Goal: Find specific fact: Find specific fact

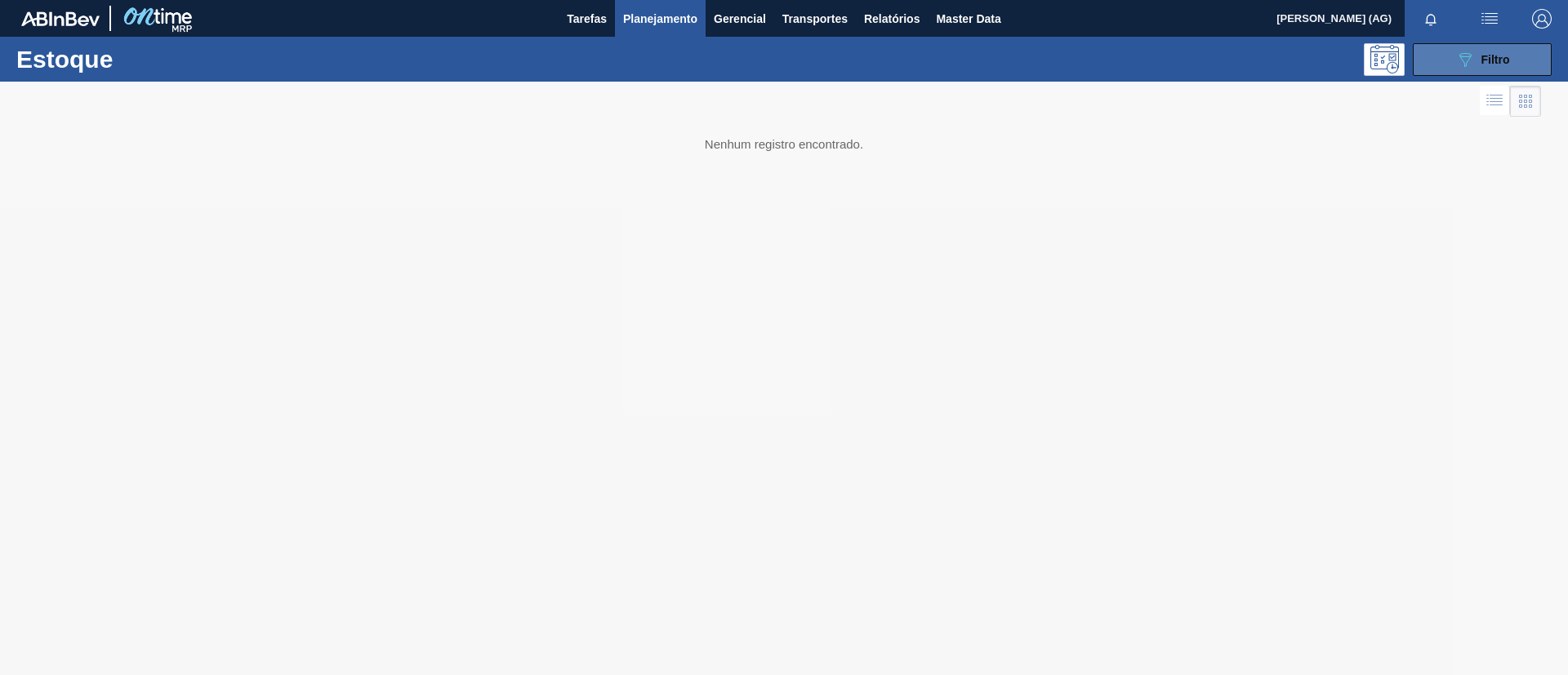
click at [1471, 62] on icon "089F7B8B-B2A5-4AFE-B5C0-19BA573D28AC" at bounding box center [1466, 60] width 20 height 20
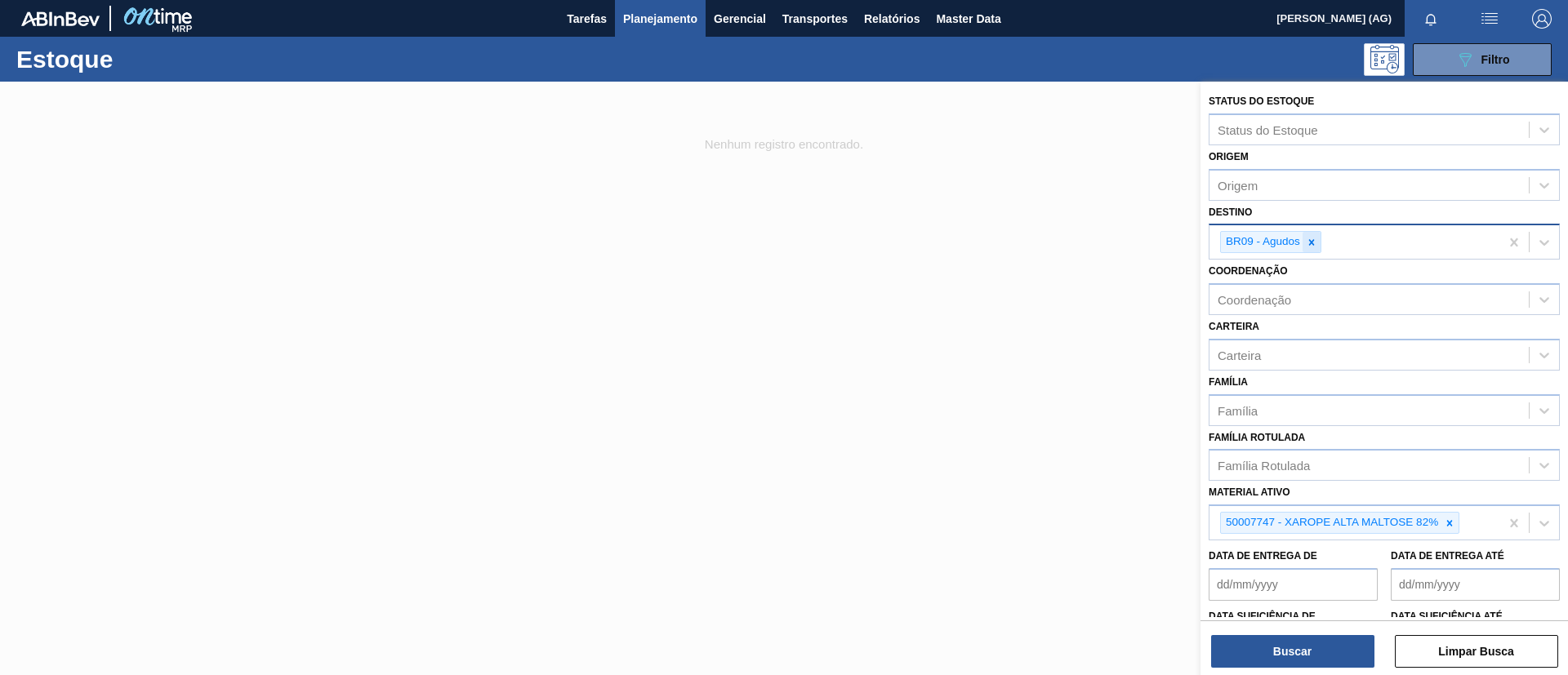
click at [1315, 248] on div at bounding box center [1312, 242] width 18 height 20
type input "pira"
click at [1302, 287] on div "BR13 - Piraí" at bounding box center [1385, 284] width 352 height 30
click at [1311, 243] on icon at bounding box center [1312, 242] width 6 height 6
click at [1447, 524] on icon at bounding box center [1450, 523] width 11 height 11
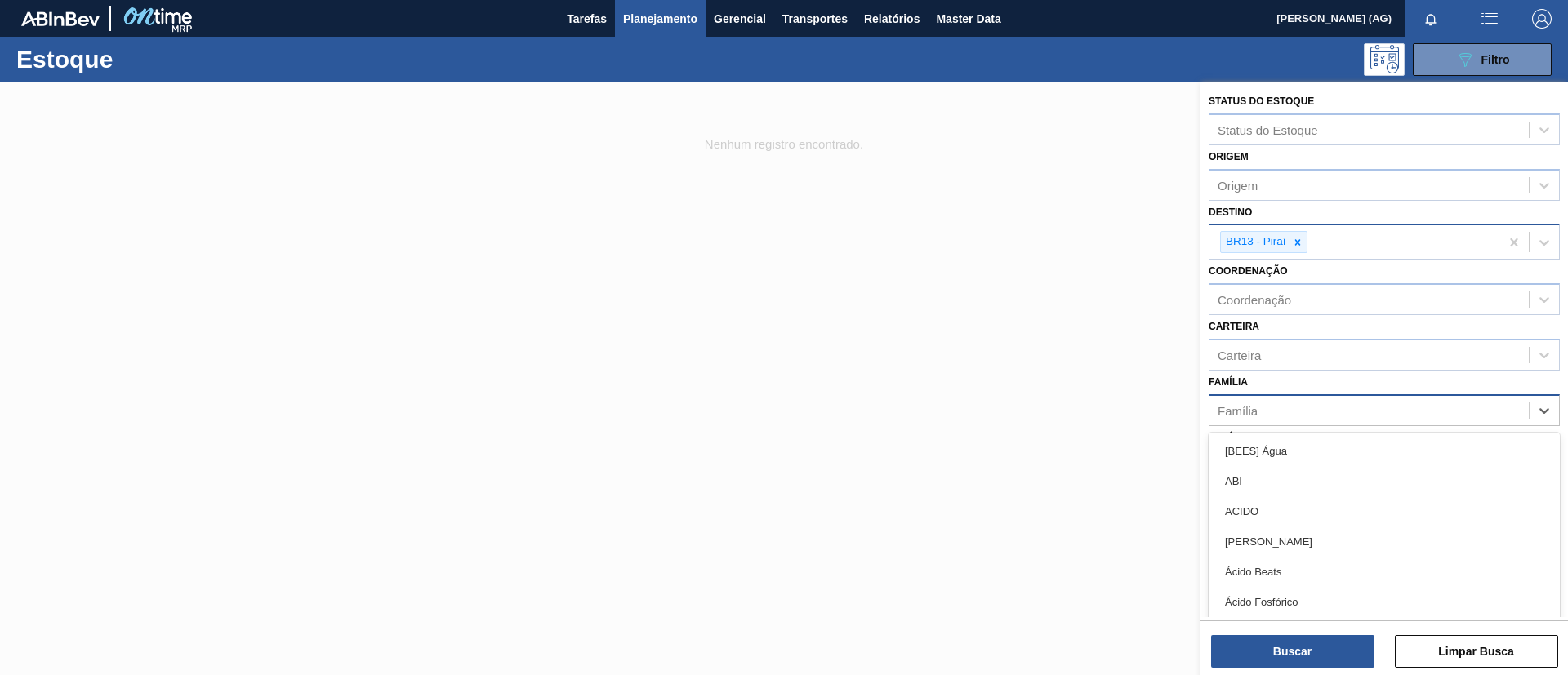
click at [1305, 414] on div "Família" at bounding box center [1369, 410] width 320 height 24
type input "rolha"
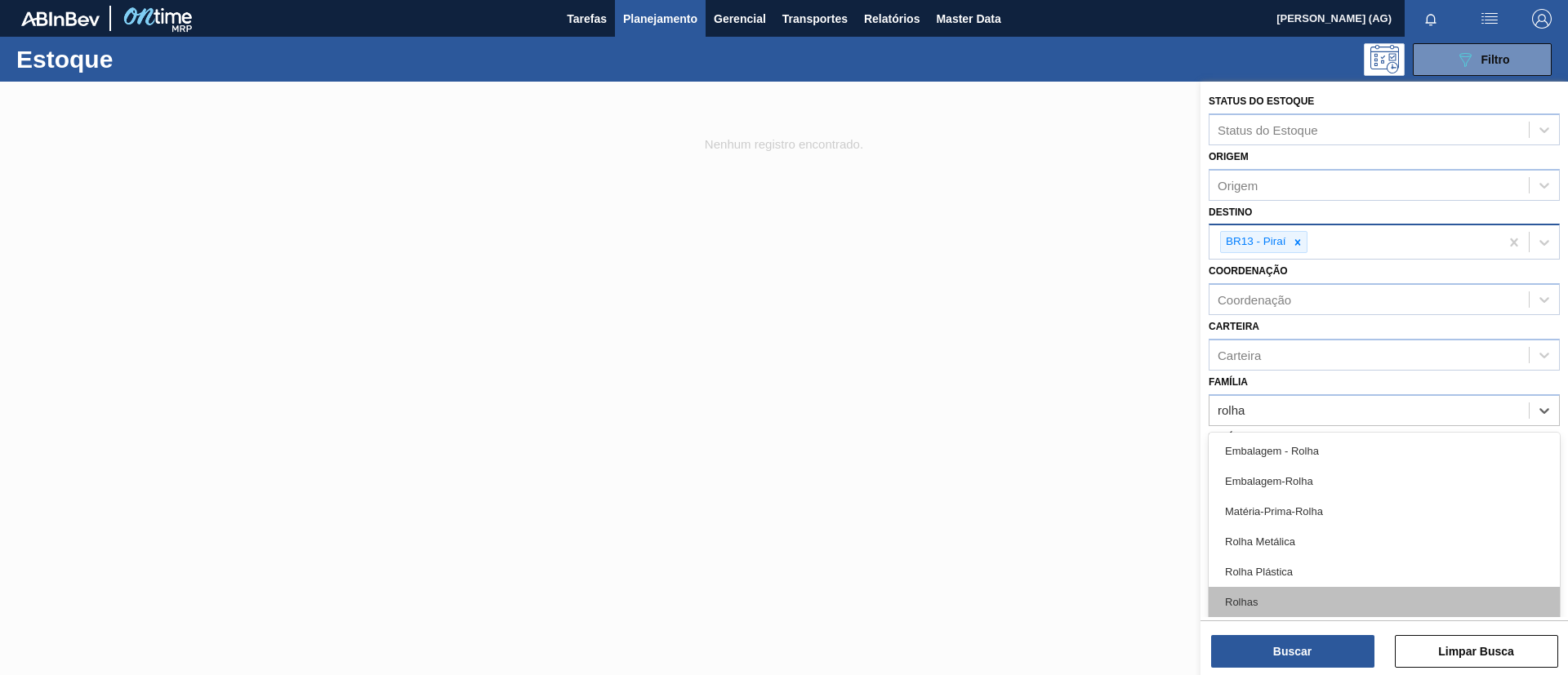
click at [1257, 605] on div "Rolhas" at bounding box center [1385, 601] width 352 height 30
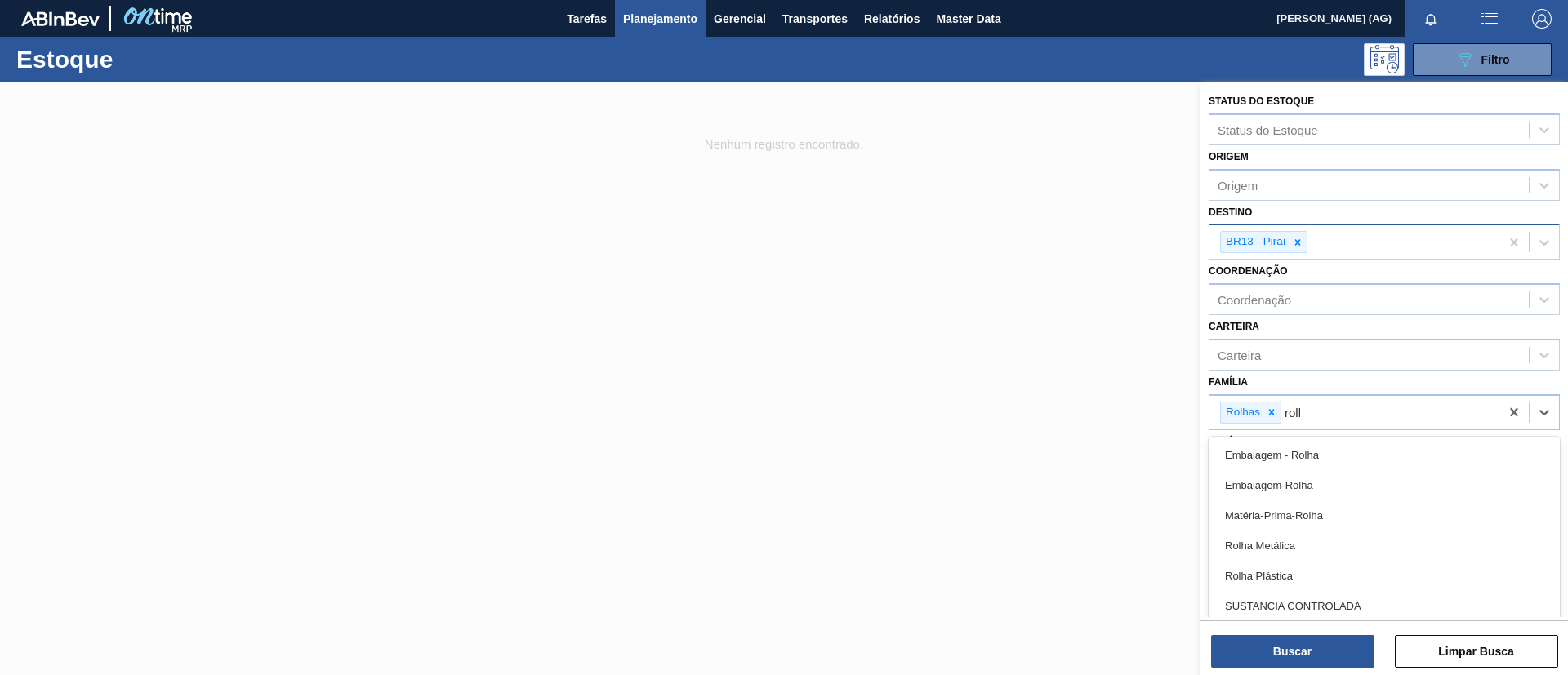
type input "rolha"
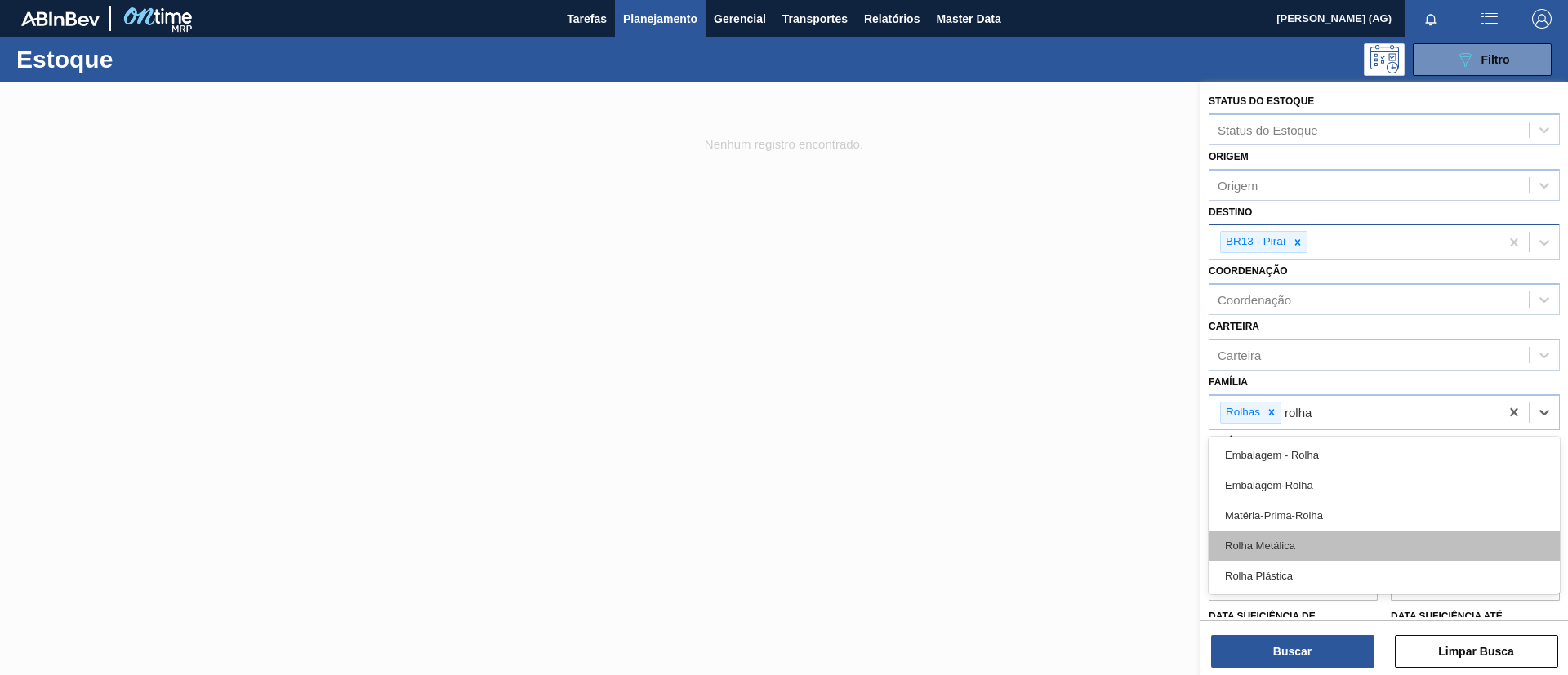
click at [1311, 534] on div "Rolha Metálica" at bounding box center [1385, 545] width 352 height 30
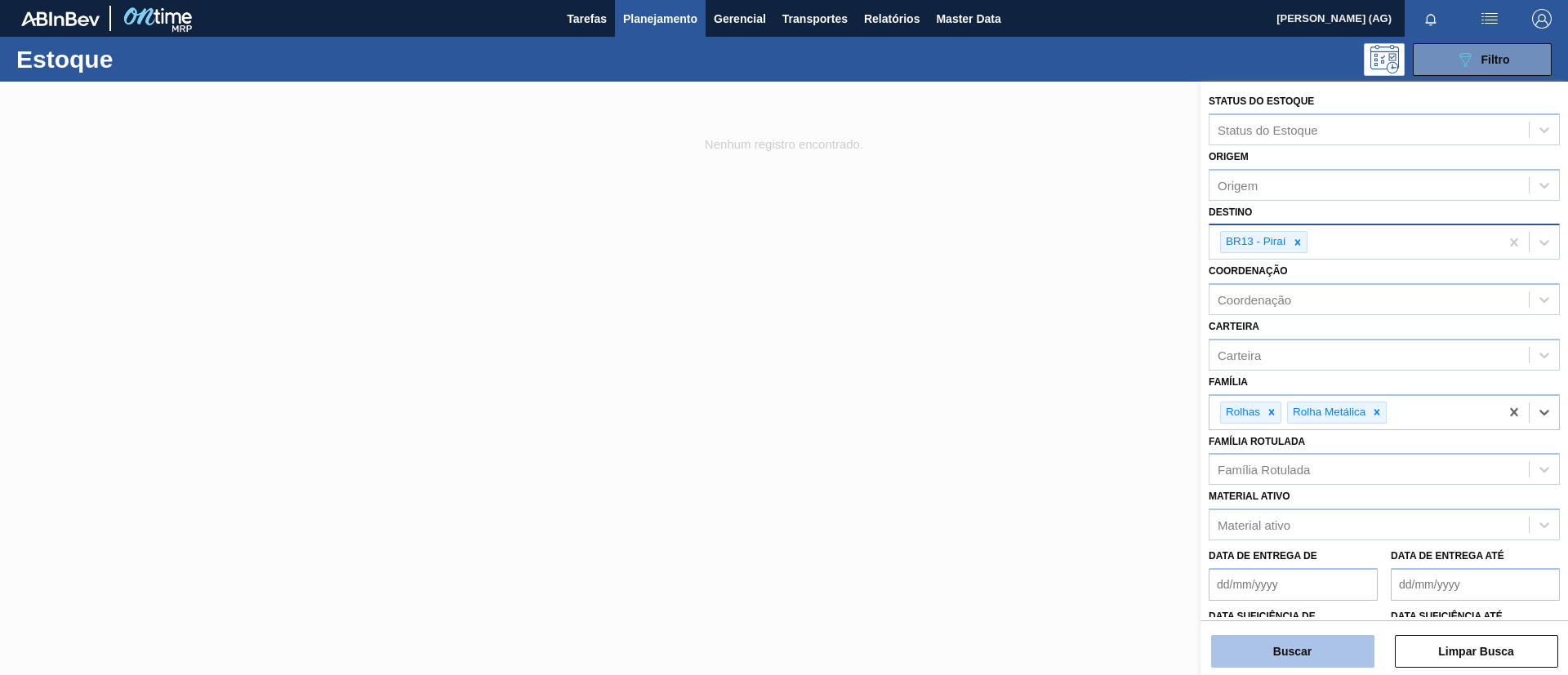
click at [1280, 655] on button "Buscar" at bounding box center [1293, 651] width 164 height 33
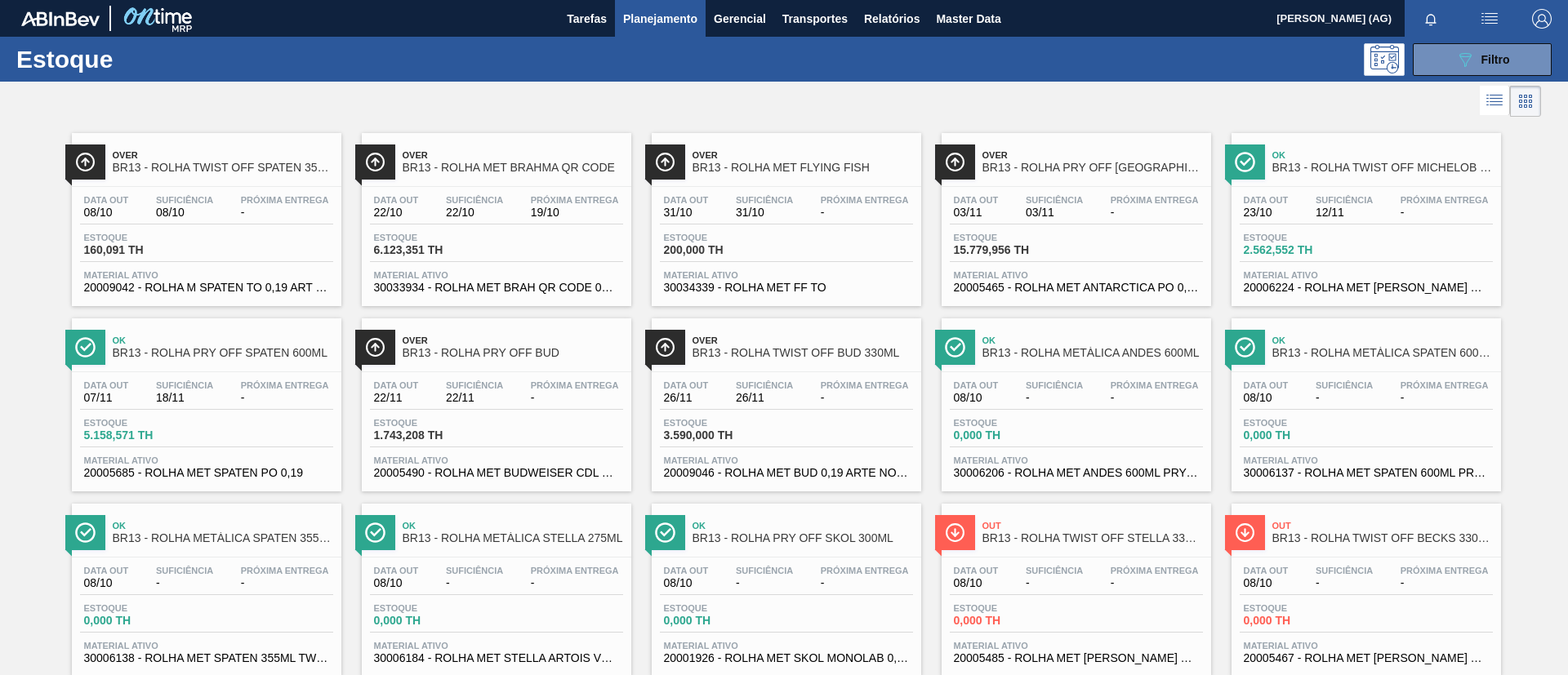
click at [75, 530] on img at bounding box center [85, 532] width 20 height 20
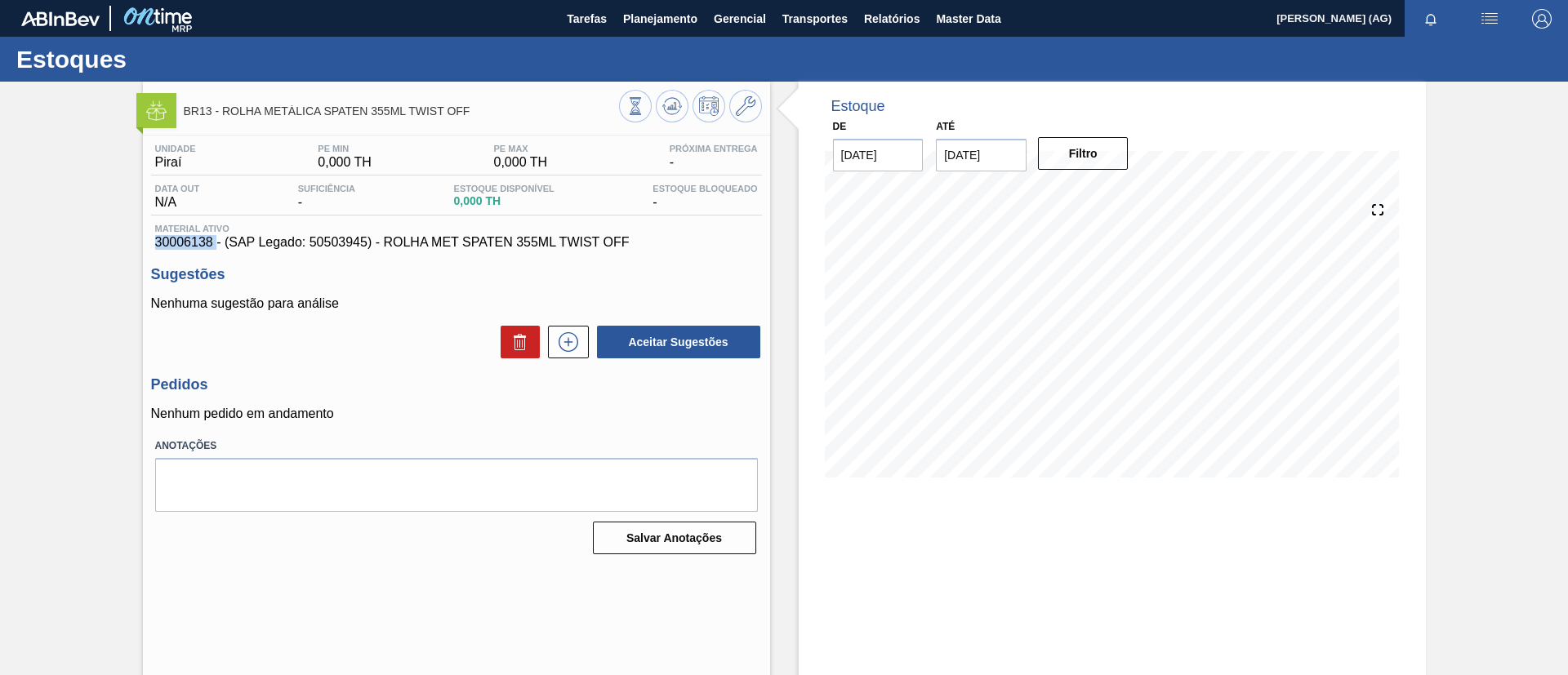
drag, startPoint x: 150, startPoint y: 247, endPoint x: 215, endPoint y: 249, distance: 65.0
click at [215, 249] on div "Material ativo 30006138 - (SAP Legado: 50503945) - ROLHA MET SPATEN 355ML TWIST…" at bounding box center [456, 237] width 611 height 26
copy span "30006138"
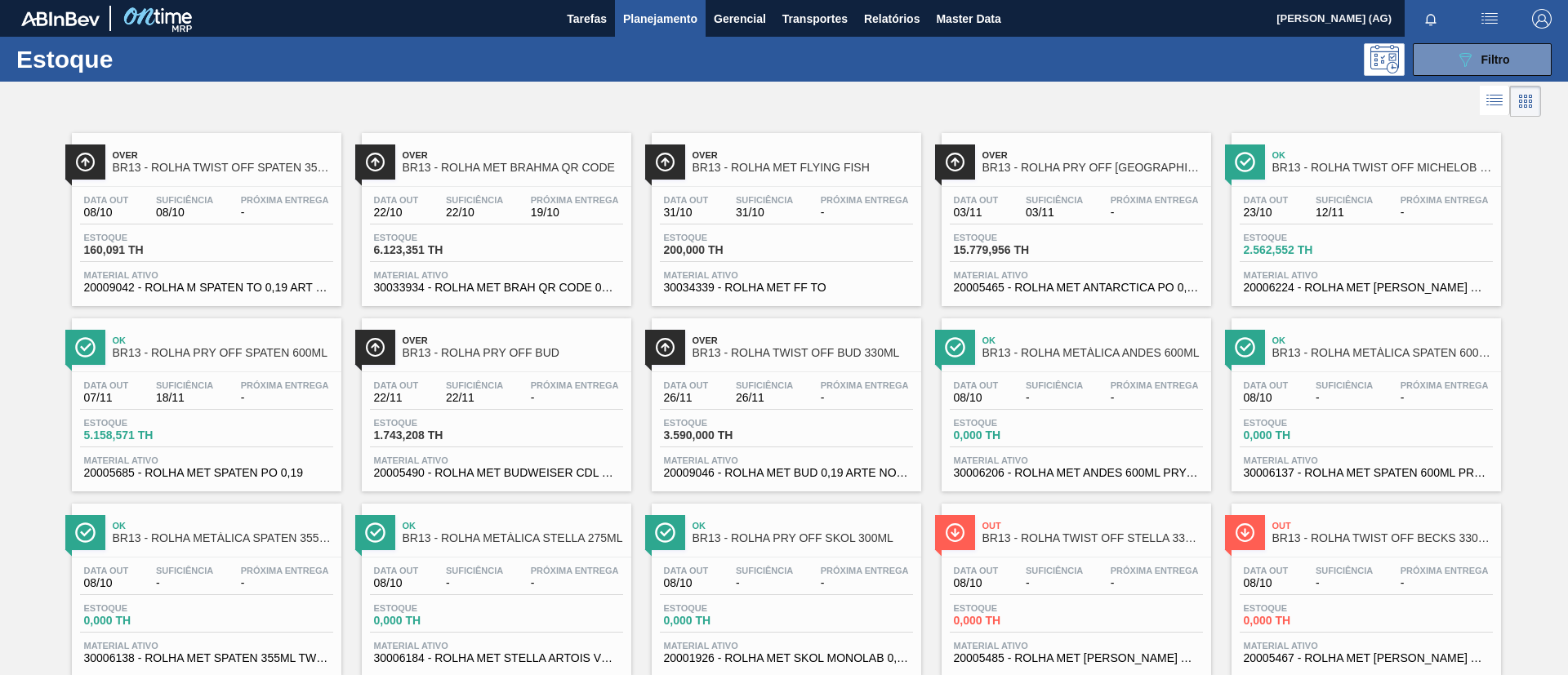
click at [1308, 353] on span "BR13 - ROLHA METÁLICA SPATEN 600ML PRY OFF" at bounding box center [1383, 353] width 221 height 12
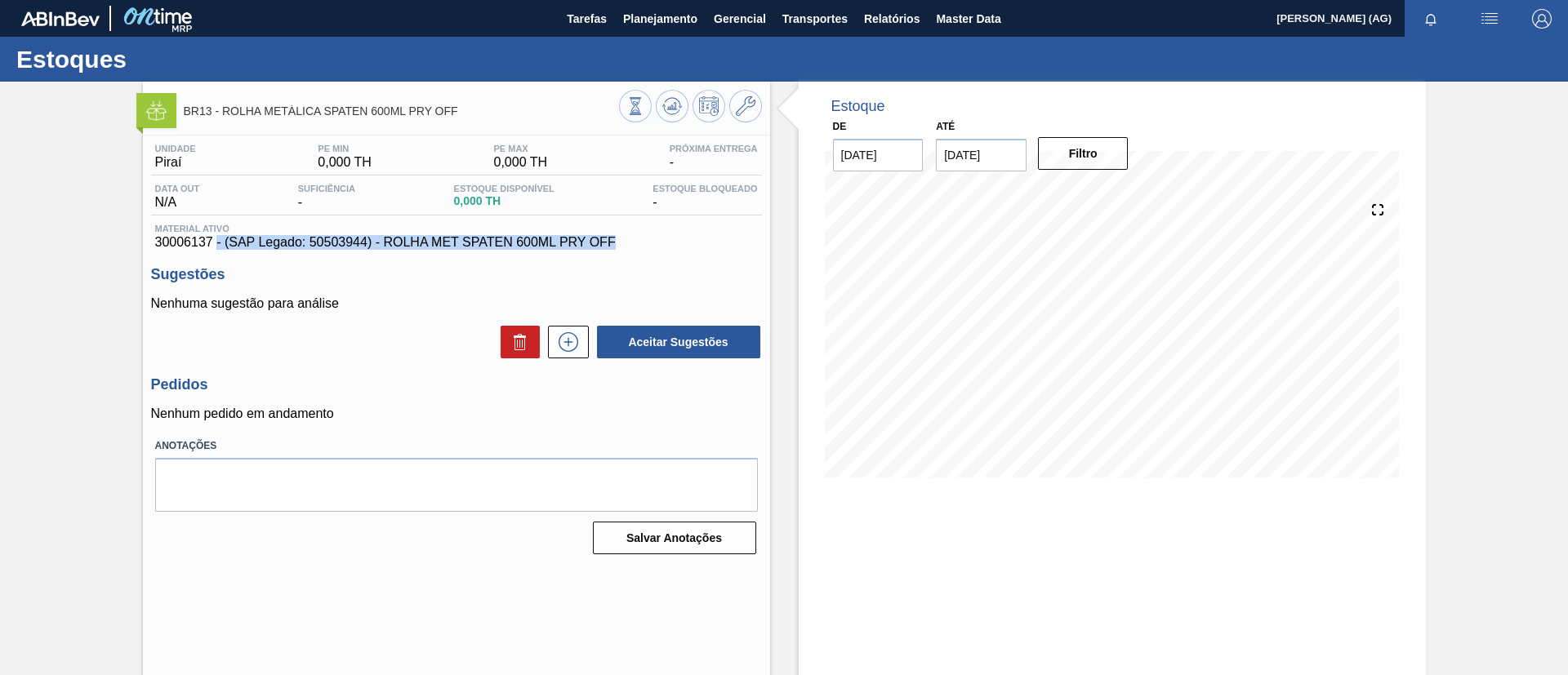
drag, startPoint x: 152, startPoint y: 252, endPoint x: 171, endPoint y: 258, distance: 19.9
click at [213, 247] on div "Unidade Piraí PE MIN 0,000 TH PE MAX 0,000 TH Próxima Entrega - Data out N/A Su…" at bounding box center [456, 348] width 627 height 425
click at [161, 241] on span "30006137 - (SAP Legado: 50503944) - ROLHA MET SPATEN 600ML PRY OFF" at bounding box center [456, 243] width 603 height 15
drag, startPoint x: 155, startPoint y: 242, endPoint x: 209, endPoint y: 245, distance: 54.1
click at [209, 245] on div "Material ativo 30006137 - (SAP Legado: 50503944) - ROLHA MET SPATEN 600ML PRY O…" at bounding box center [456, 237] width 611 height 26
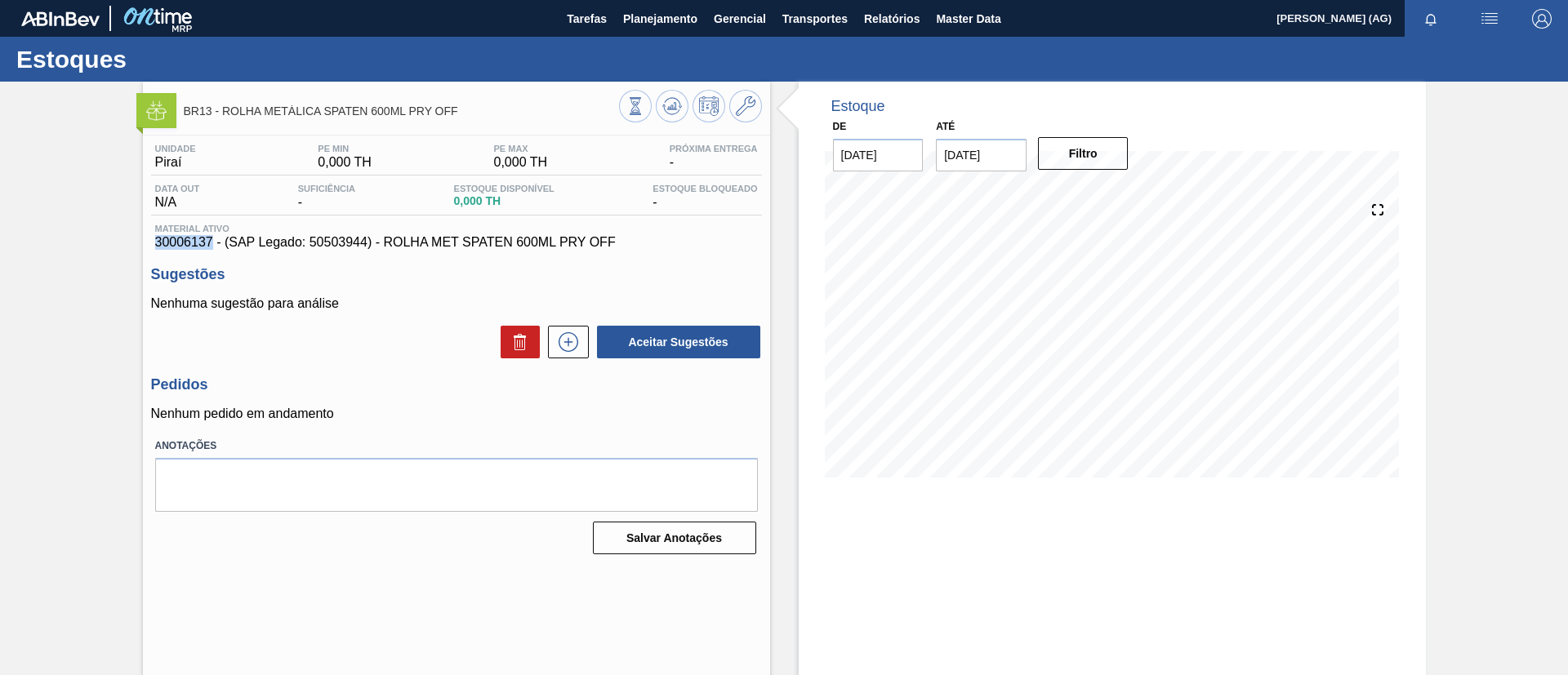
copy span "30006137"
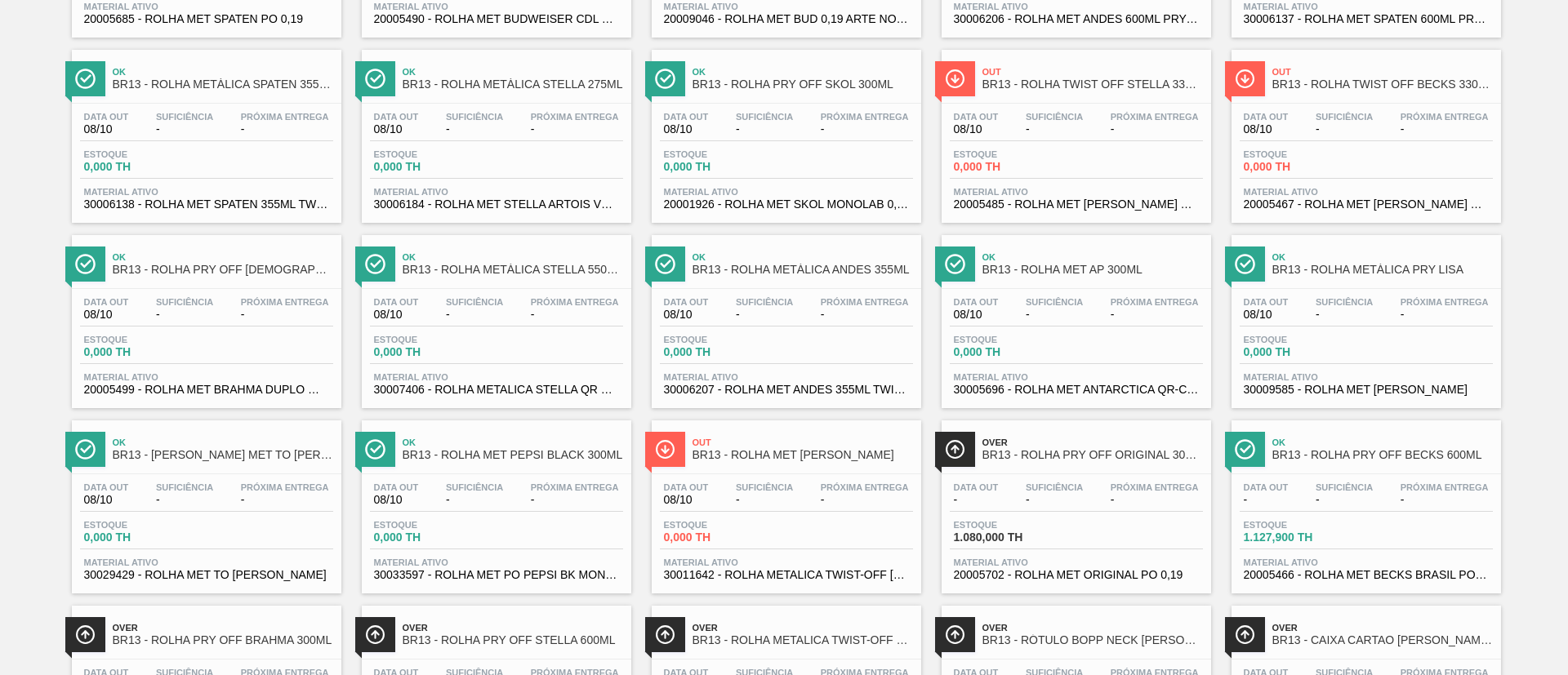
scroll to position [490, 0]
